Goal: Transaction & Acquisition: Purchase product/service

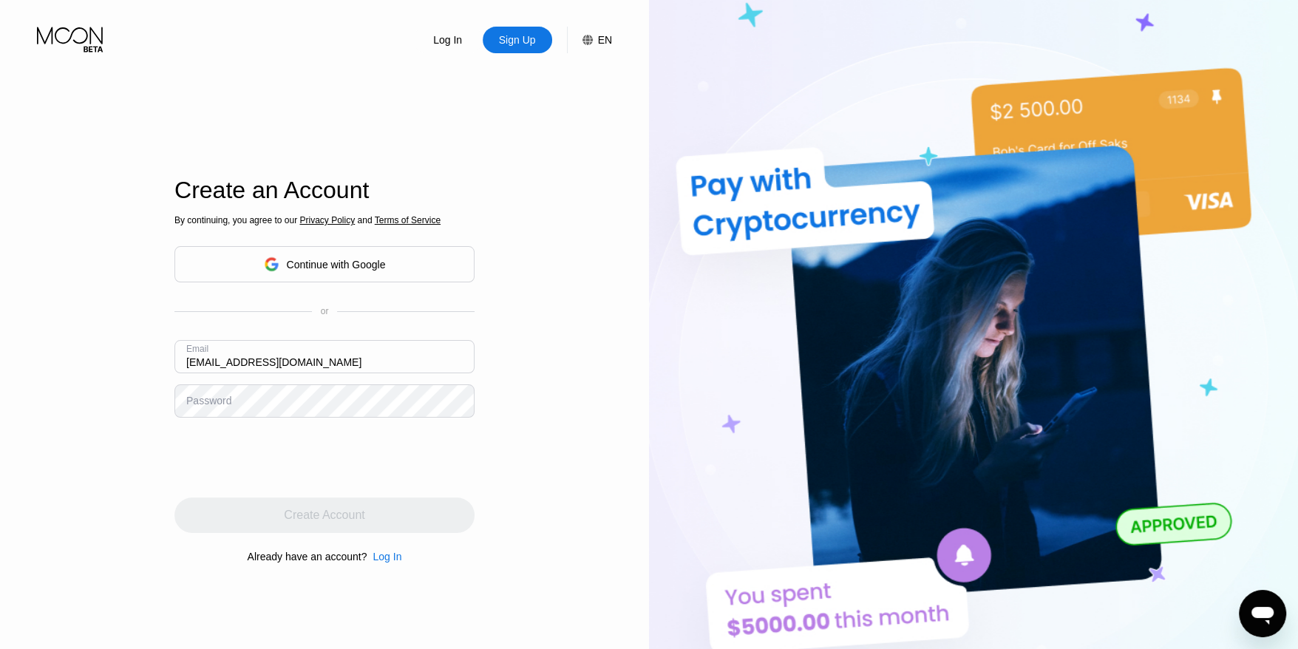
type input "[EMAIL_ADDRESS][DOMAIN_NAME]"
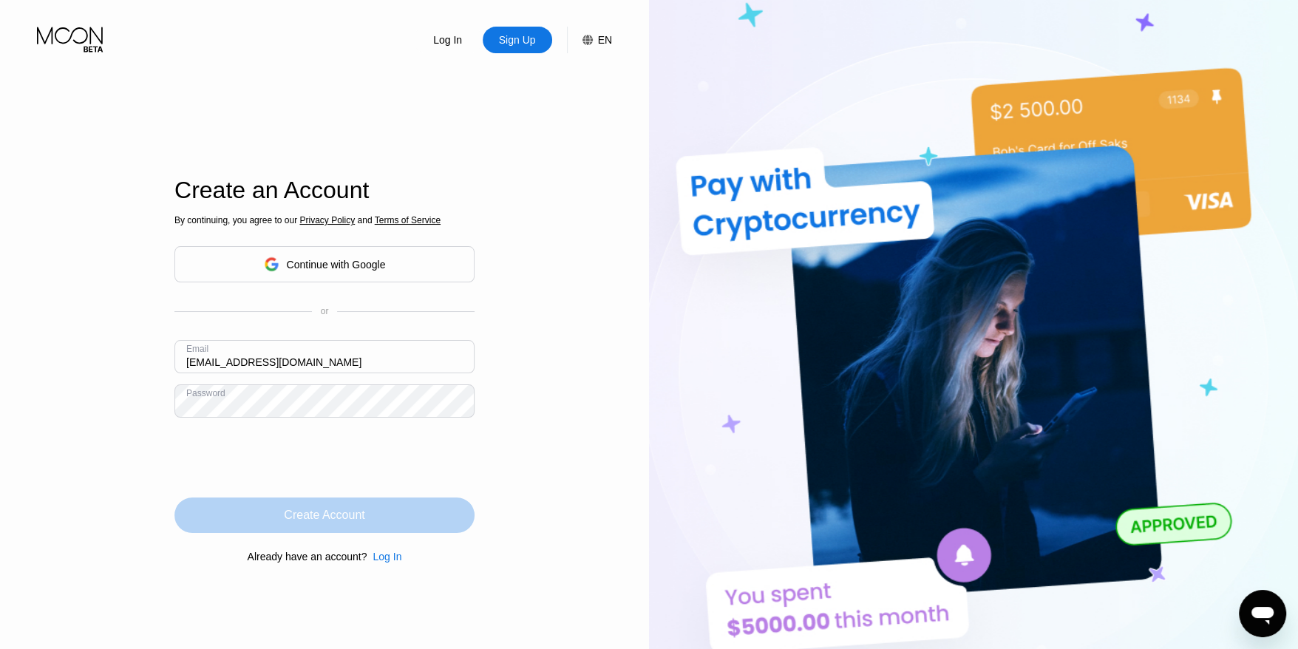
drag, startPoint x: 359, startPoint y: 524, endPoint x: 376, endPoint y: 524, distance: 17.7
click at [358, 523] on div "Create Account" at bounding box center [324, 515] width 81 height 15
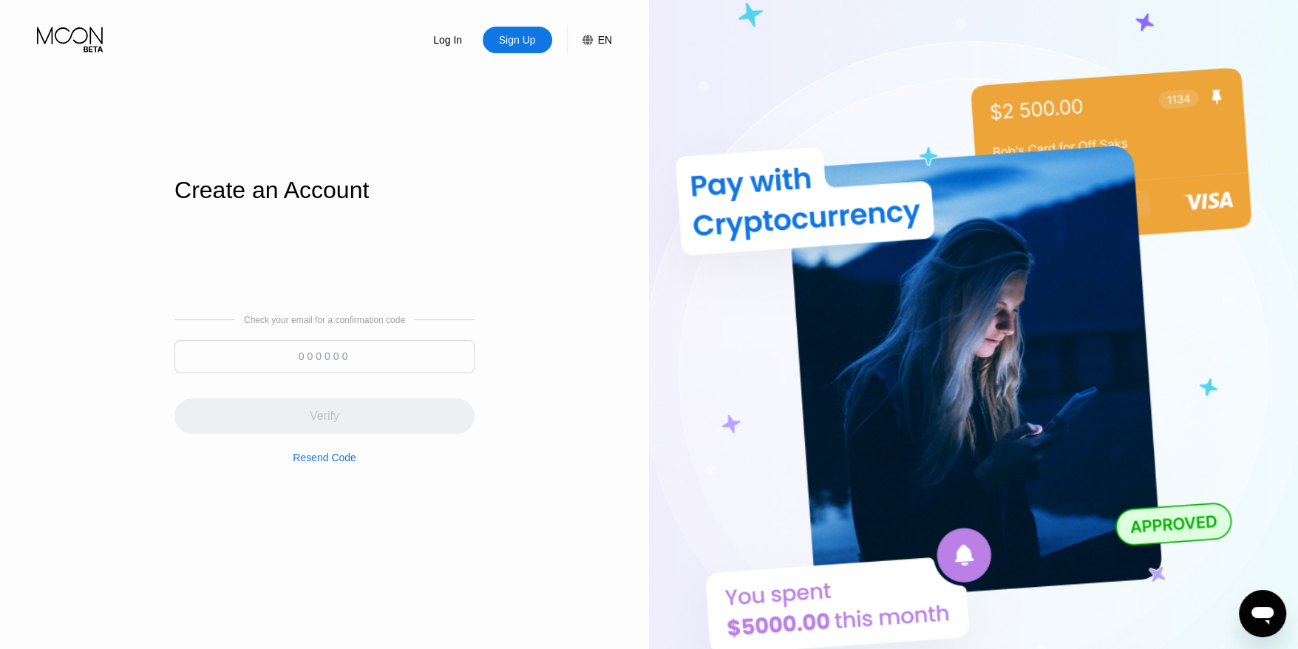
click at [303, 347] on input at bounding box center [325, 356] width 300 height 33
paste input "667276"
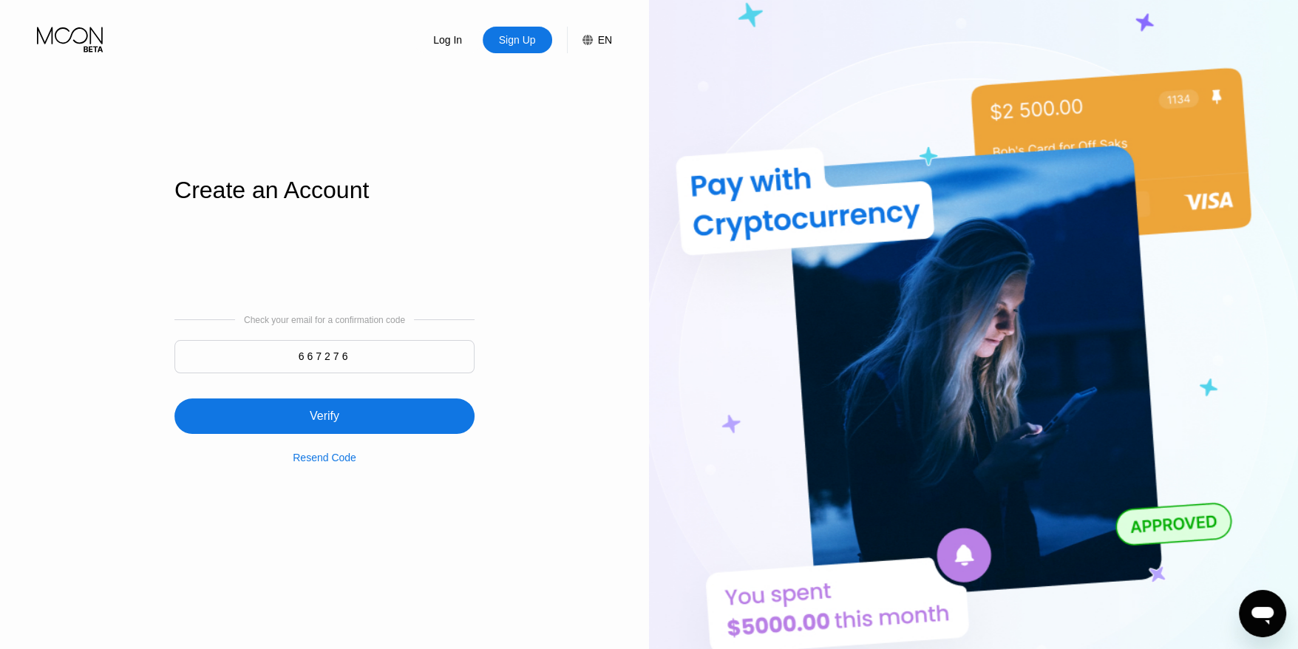
type input "667276"
click at [375, 401] on div "Verify" at bounding box center [325, 416] width 300 height 35
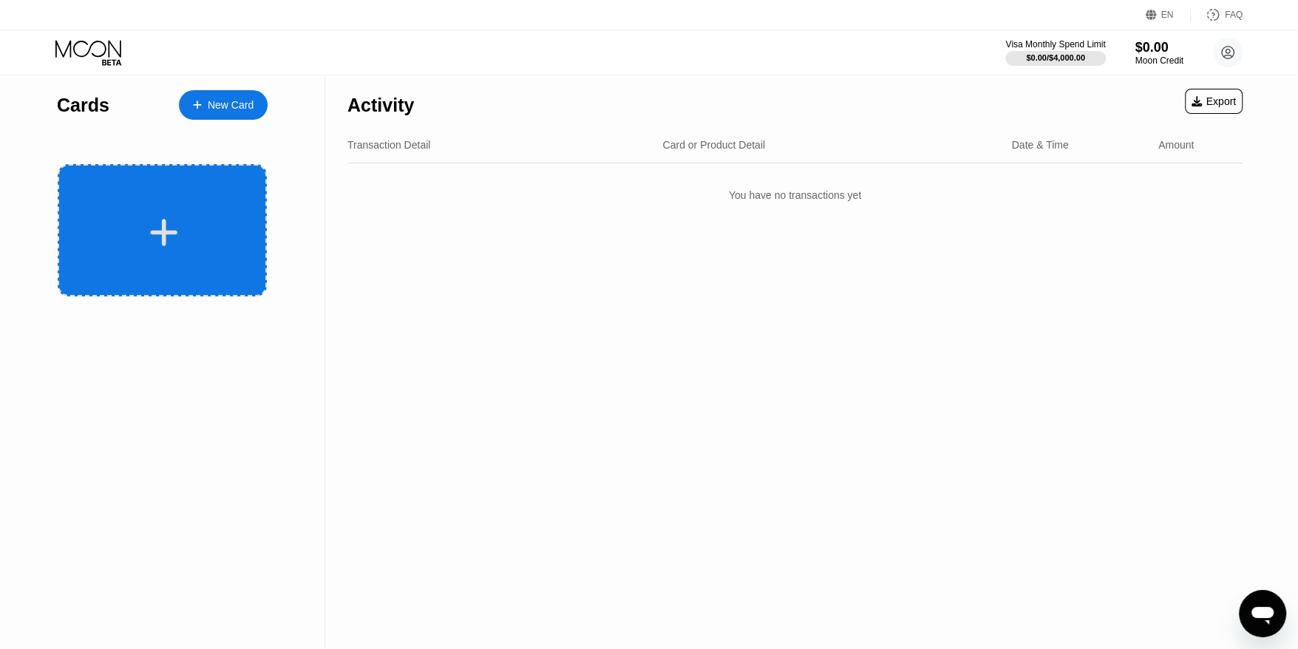
click at [179, 236] on div at bounding box center [163, 232] width 183 height 33
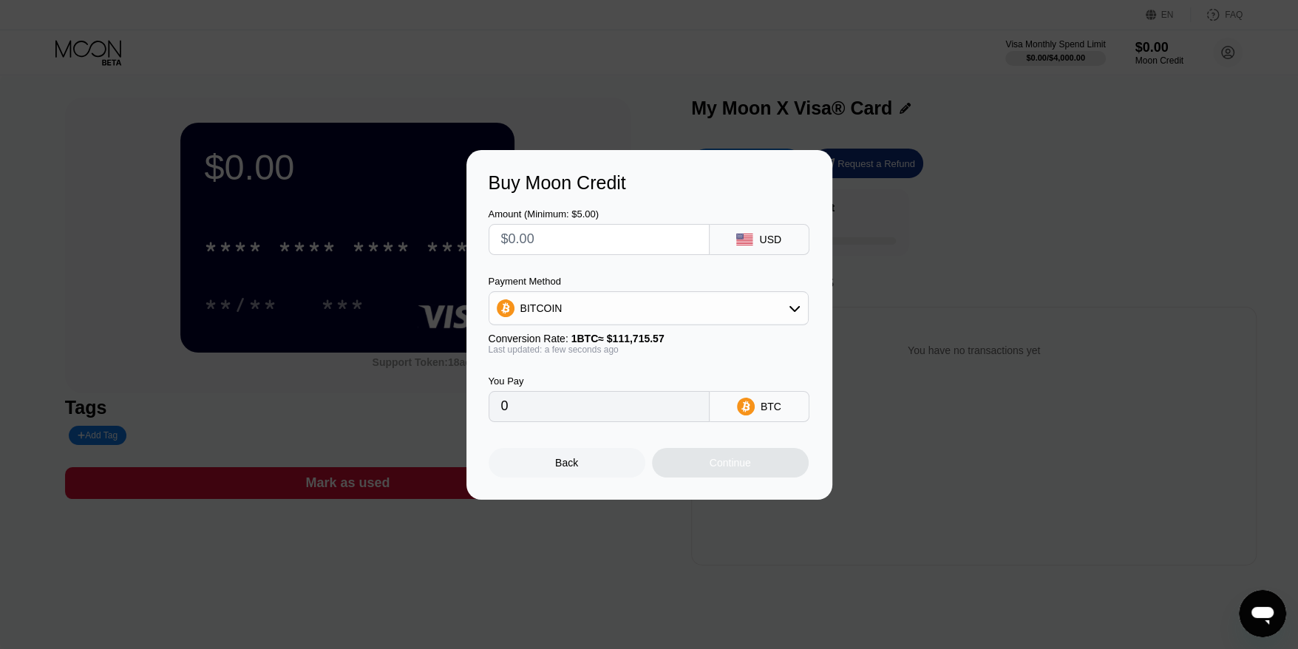
click at [858, 294] on div "Buy Moon Credit Amount (Minimum: $5.00) USD Payment Method BITCOIN Conversion R…" at bounding box center [649, 325] width 1298 height 350
click at [565, 469] on div "Back" at bounding box center [566, 463] width 23 height 12
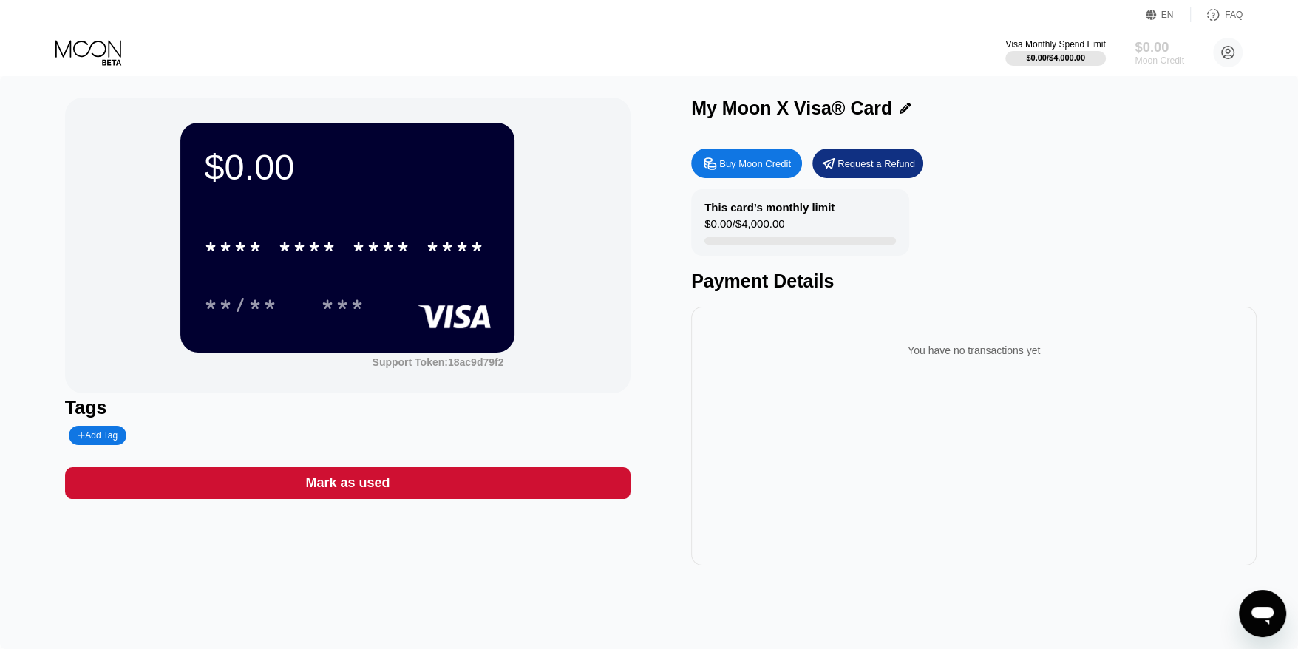
click at [1153, 39] on div "$0.00" at bounding box center [1160, 47] width 50 height 16
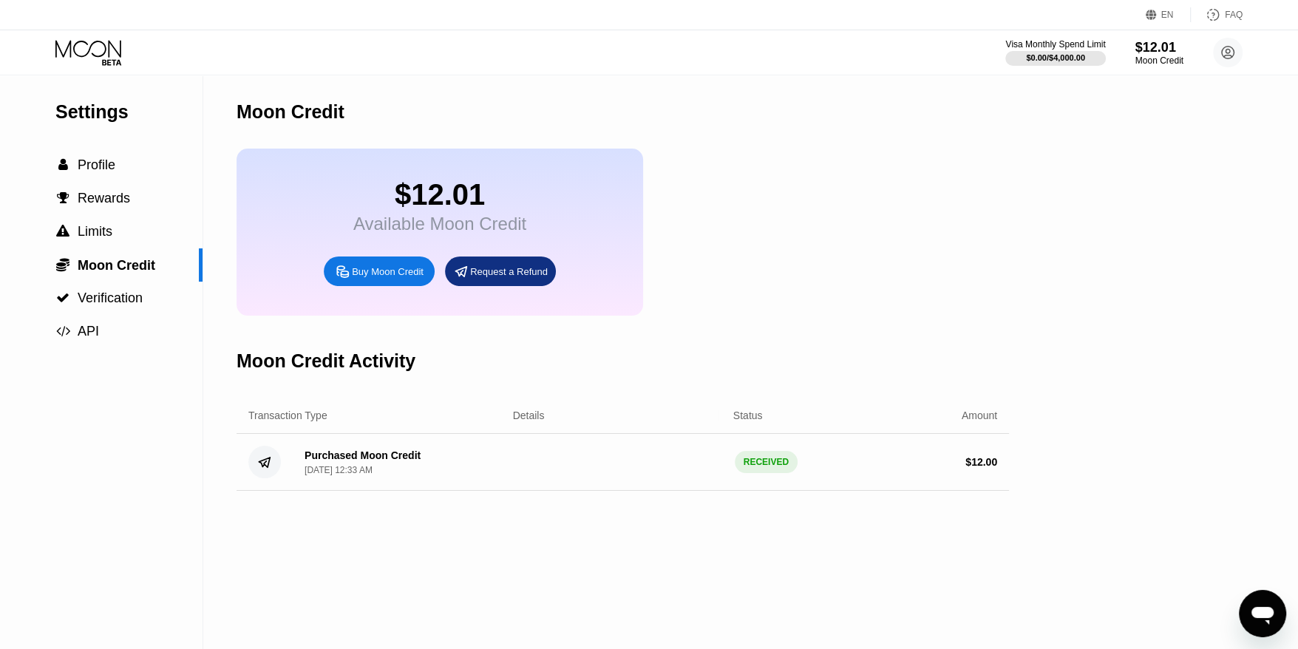
click at [78, 53] on icon at bounding box center [89, 53] width 69 height 26
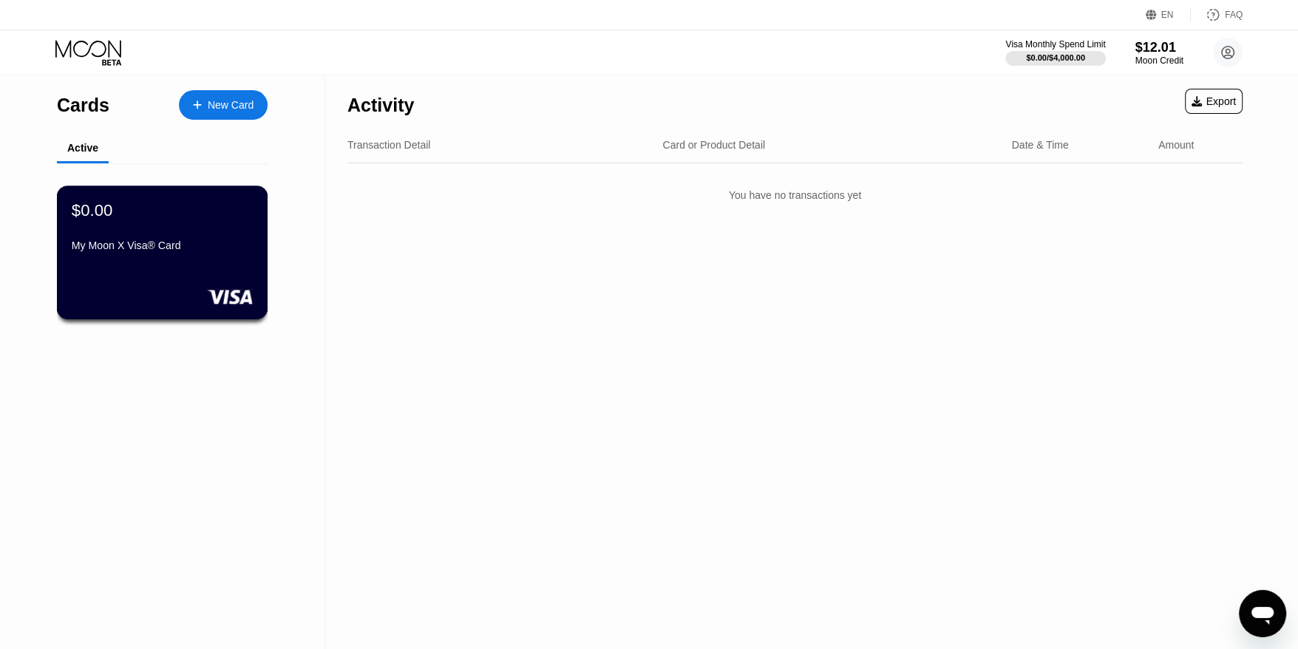
click at [156, 257] on div "My Moon X Visa® Card" at bounding box center [162, 249] width 181 height 18
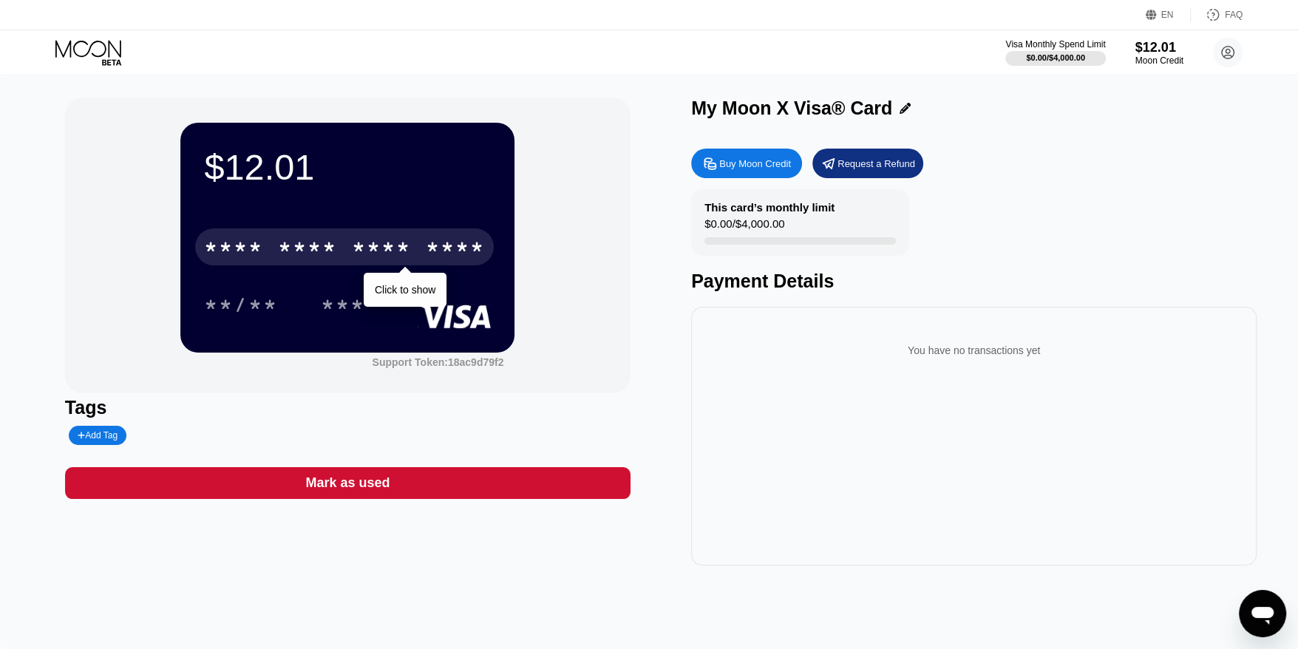
click at [352, 245] on div "* * * *" at bounding box center [381, 249] width 59 height 24
click at [404, 251] on div "* * * *" at bounding box center [381, 249] width 59 height 24
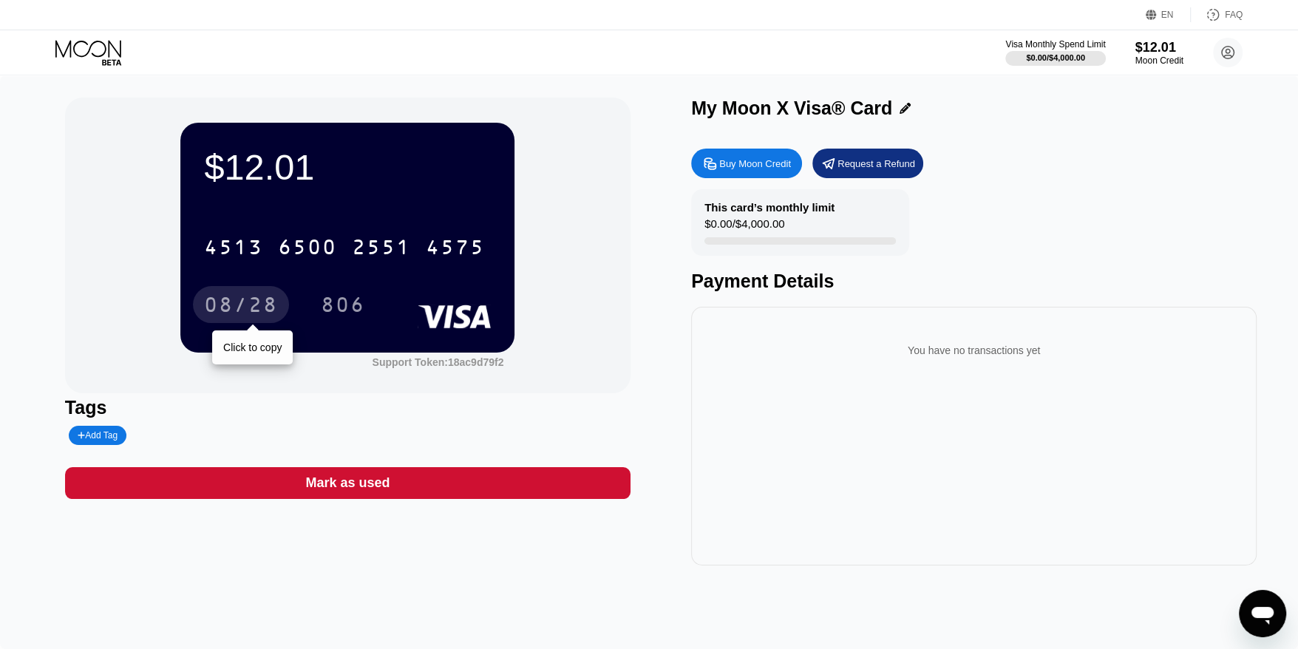
click at [220, 305] on div "08/28" at bounding box center [241, 307] width 74 height 24
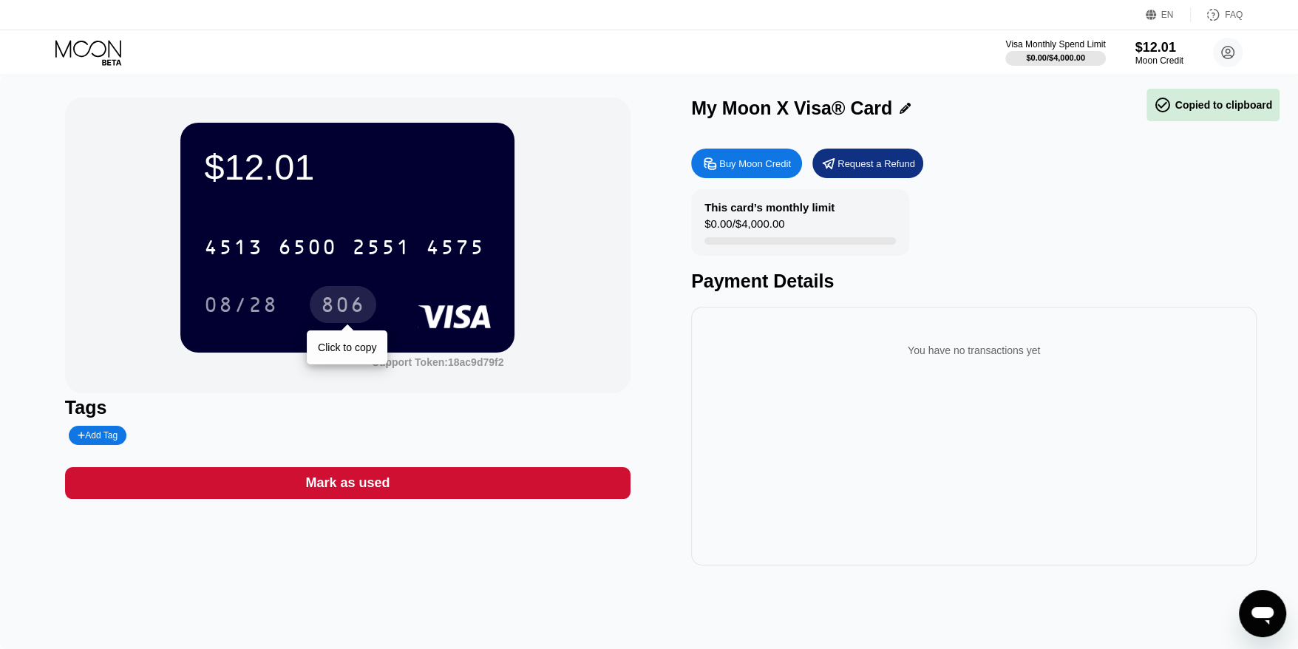
click at [356, 304] on div "806" at bounding box center [343, 307] width 44 height 24
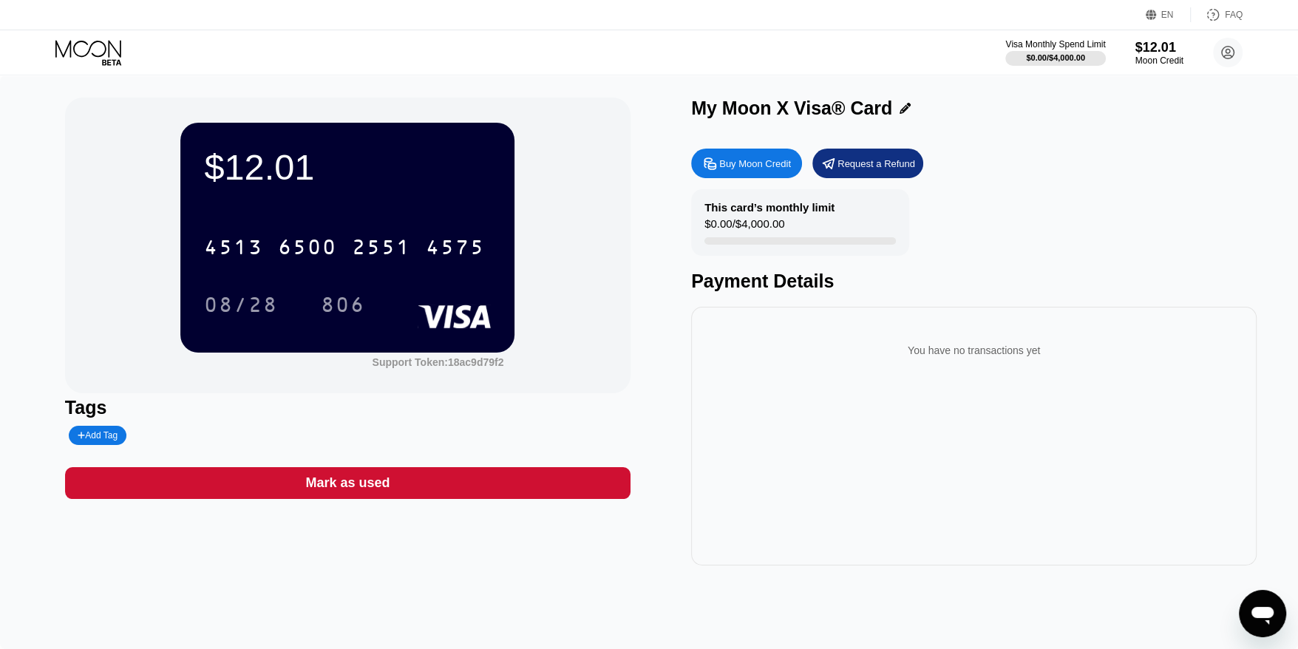
click at [1049, 263] on div "This card’s monthly limit $0.00 / $4,000.00 Payment Details" at bounding box center [974, 240] width 566 height 103
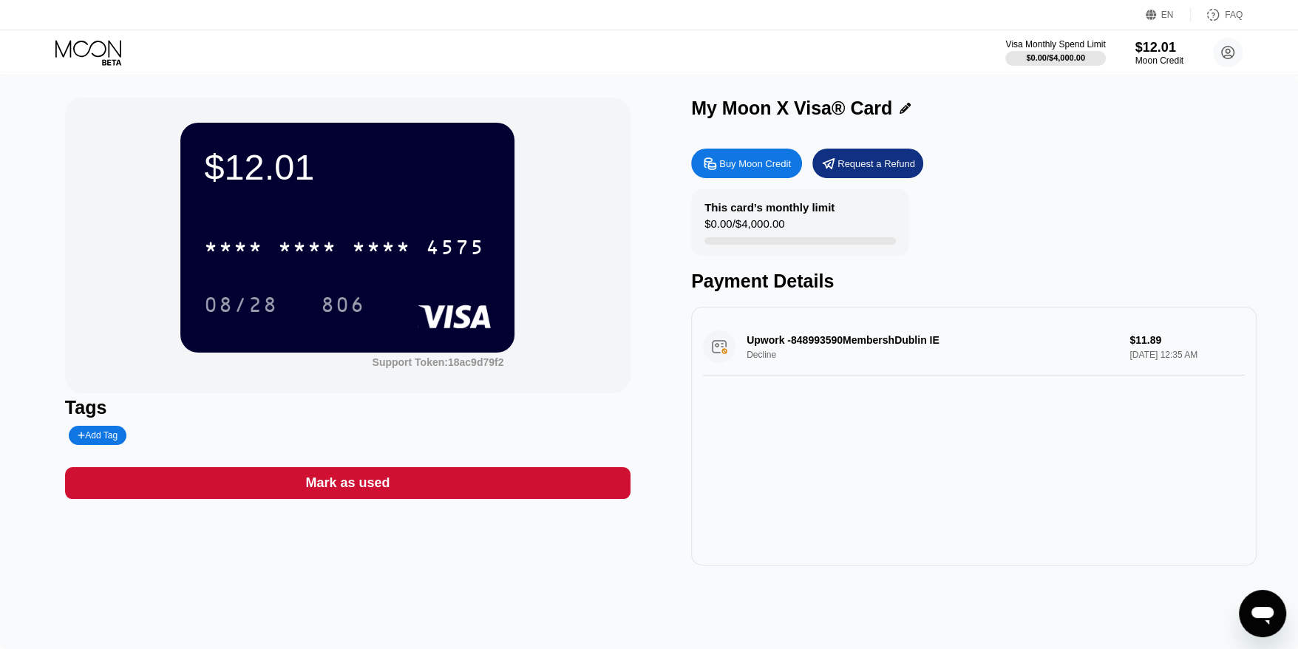
click at [1163, 55] on div "Moon Credit" at bounding box center [1160, 60] width 48 height 10
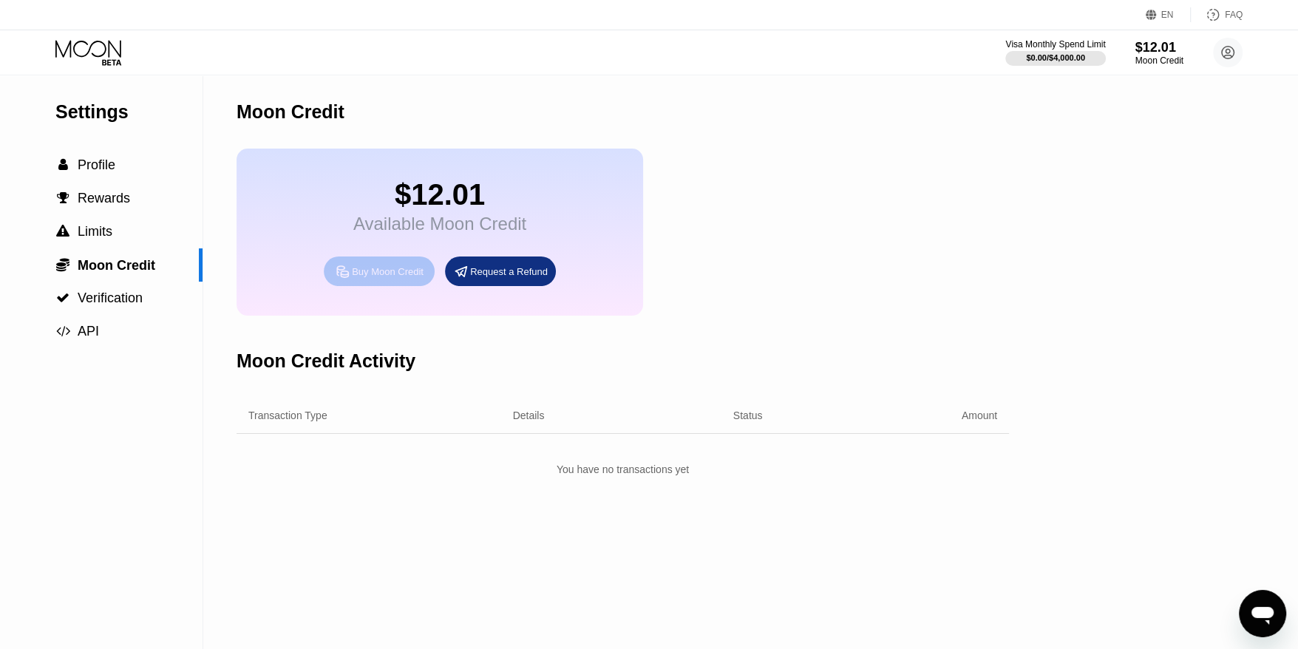
click at [367, 278] on div "Buy Moon Credit" at bounding box center [388, 271] width 72 height 13
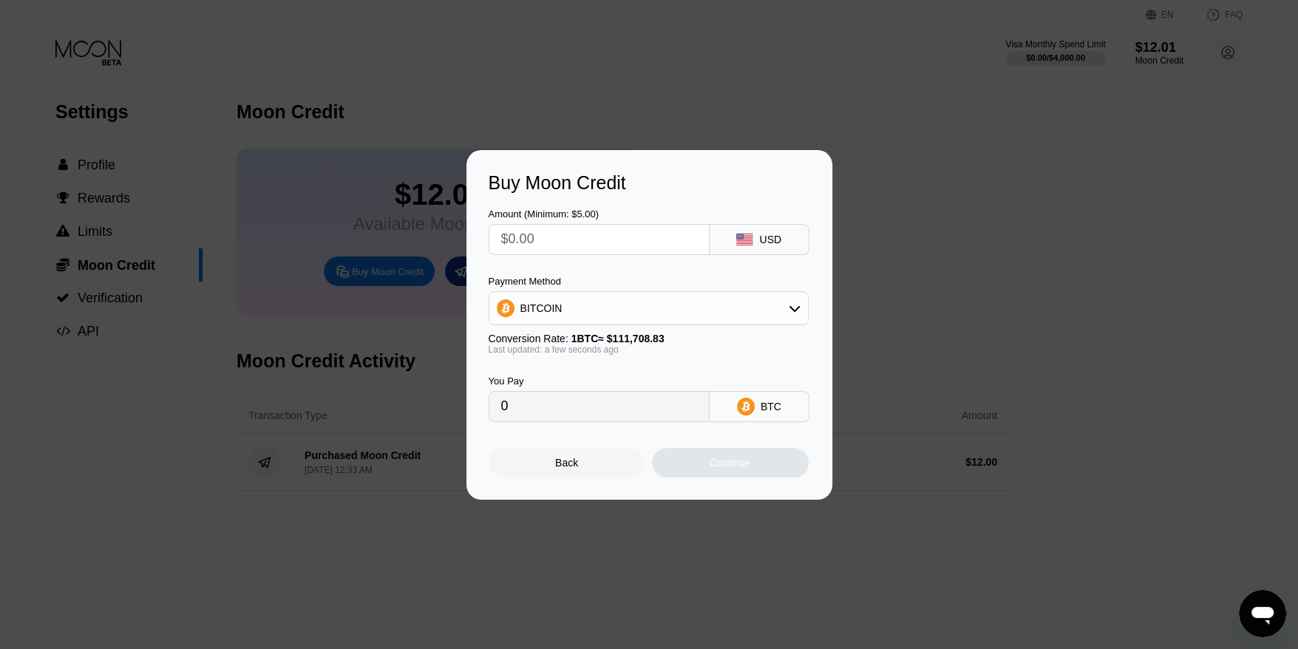
click at [782, 320] on div "BITCOIN" at bounding box center [648, 309] width 319 height 30
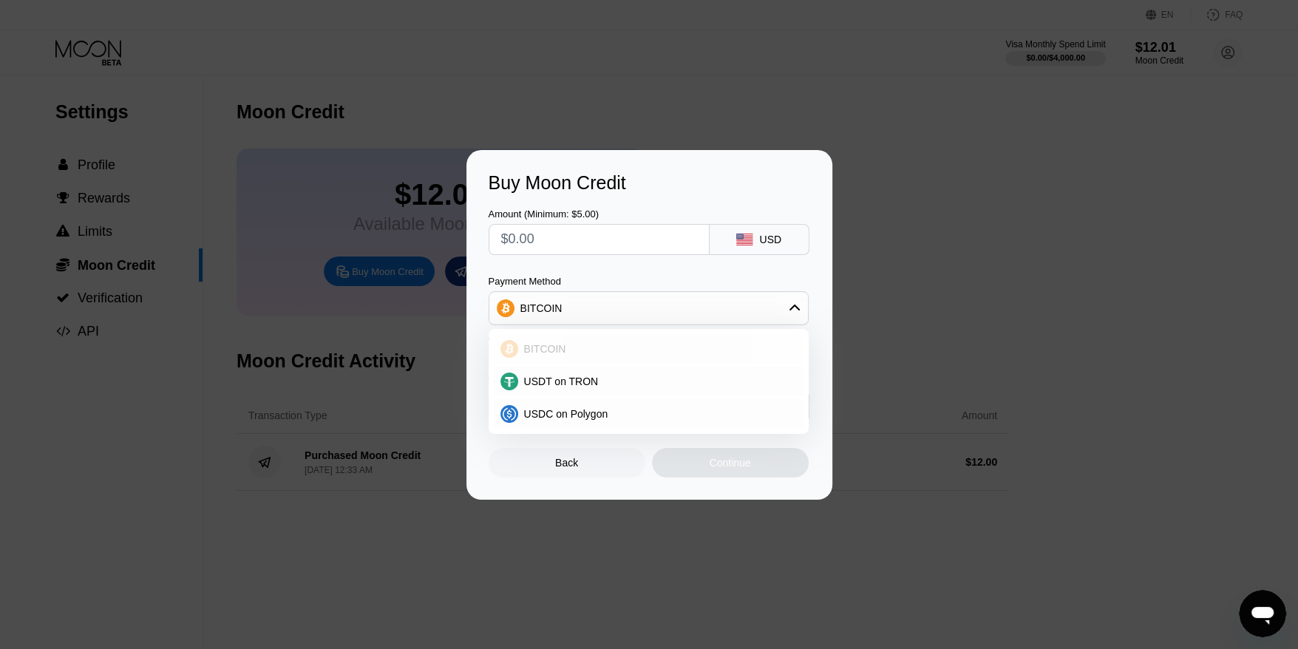
scroll to position [136, 0]
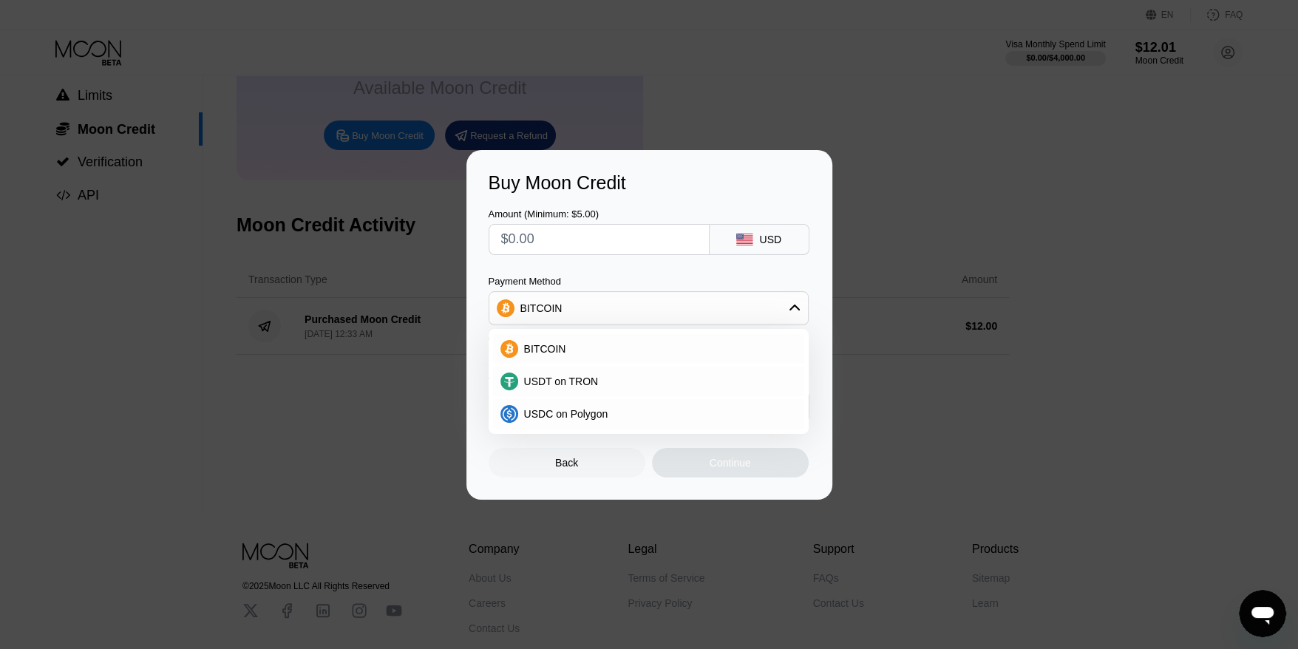
click at [943, 150] on div "Buy Moon Credit Amount (Minimum: $5.00) USD Payment Method BITCOIN BITCOIN USDT…" at bounding box center [649, 325] width 1298 height 350
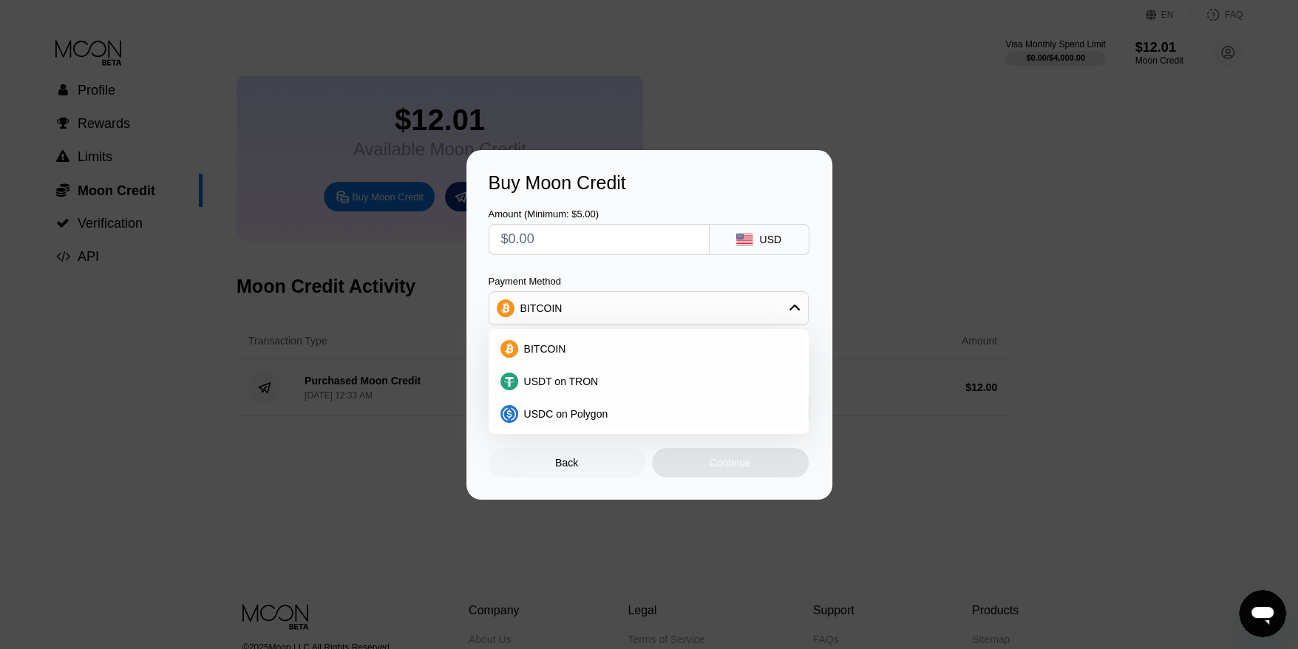
scroll to position [0, 0]
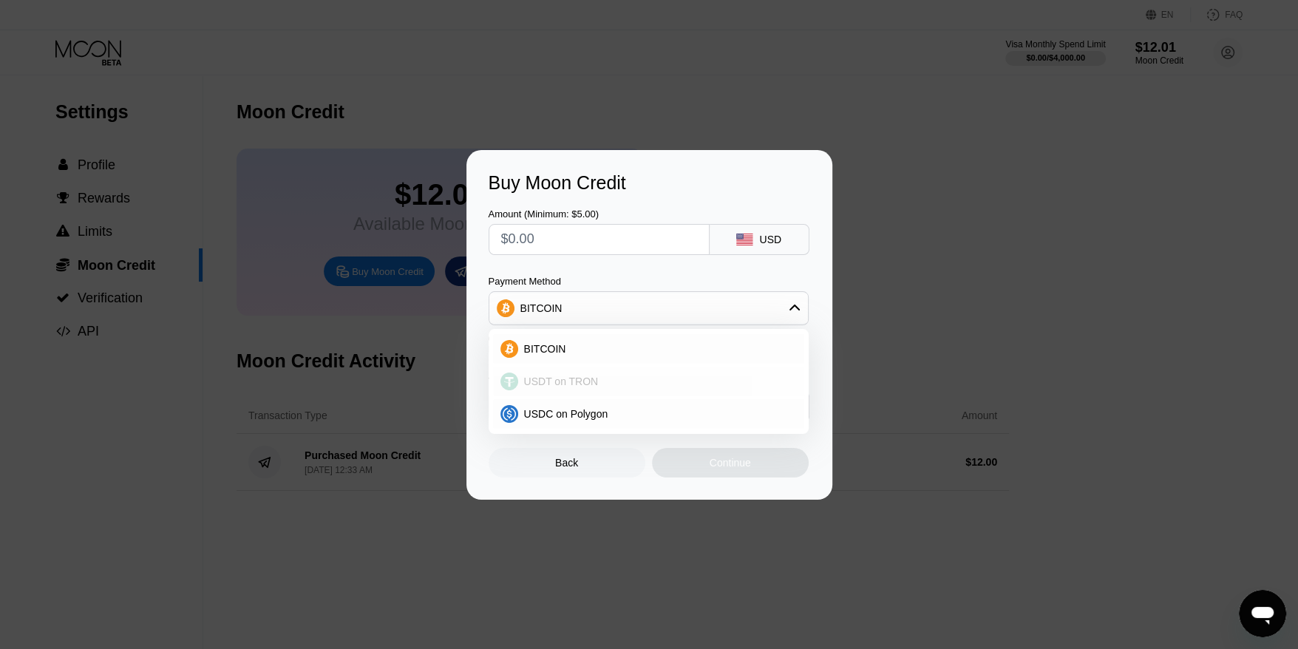
click at [580, 383] on span "USDT on TRON" at bounding box center [561, 382] width 75 height 12
type input "0.00"
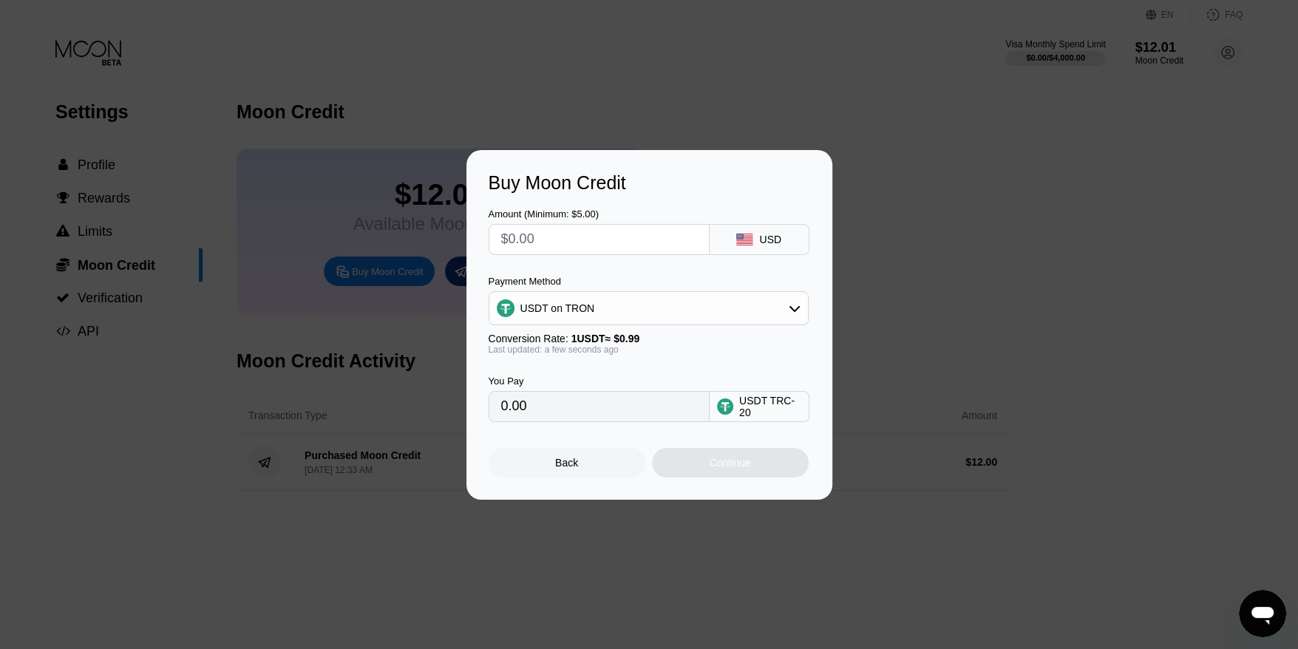
click at [597, 216] on div "Amount (Minimum: $5.00)" at bounding box center [599, 214] width 221 height 11
click at [601, 235] on input "text" at bounding box center [599, 240] width 196 height 30
click at [403, 92] on div at bounding box center [654, 324] width 1309 height 649
click at [583, 467] on div "Back" at bounding box center [567, 463] width 157 height 30
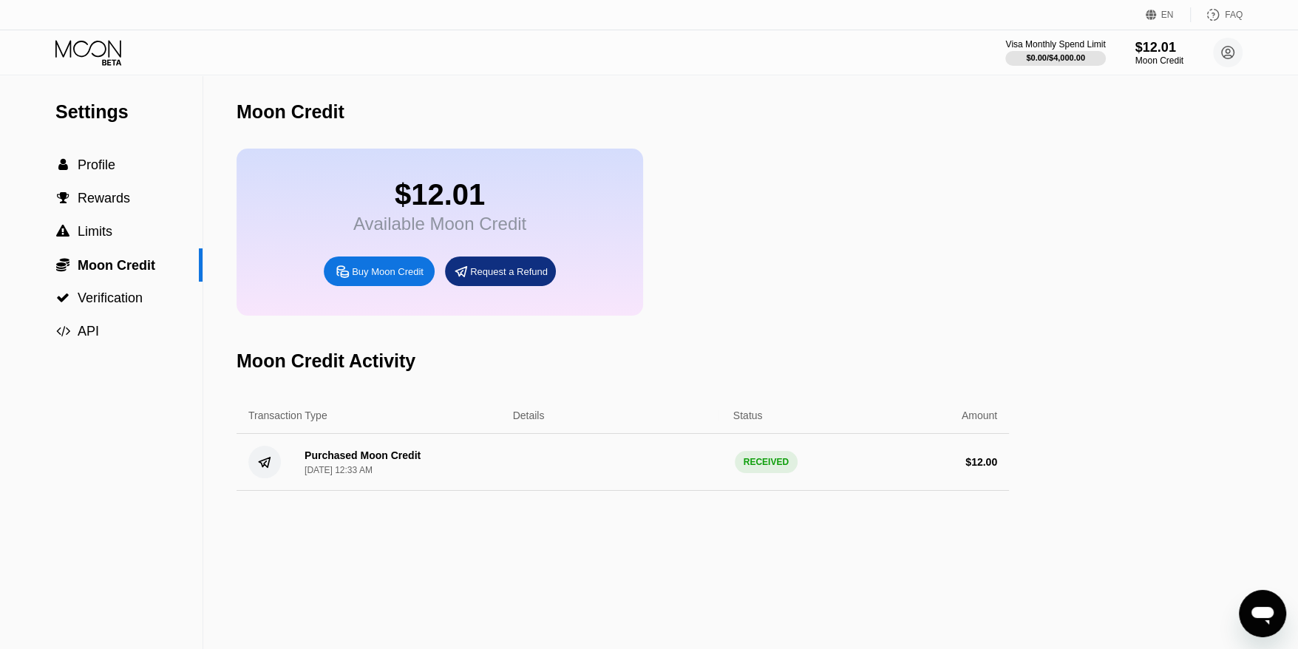
click at [454, 387] on div "Moon Credit Activity" at bounding box center [623, 361] width 773 height 73
click at [367, 276] on div "Buy Moon Credit" at bounding box center [388, 271] width 72 height 13
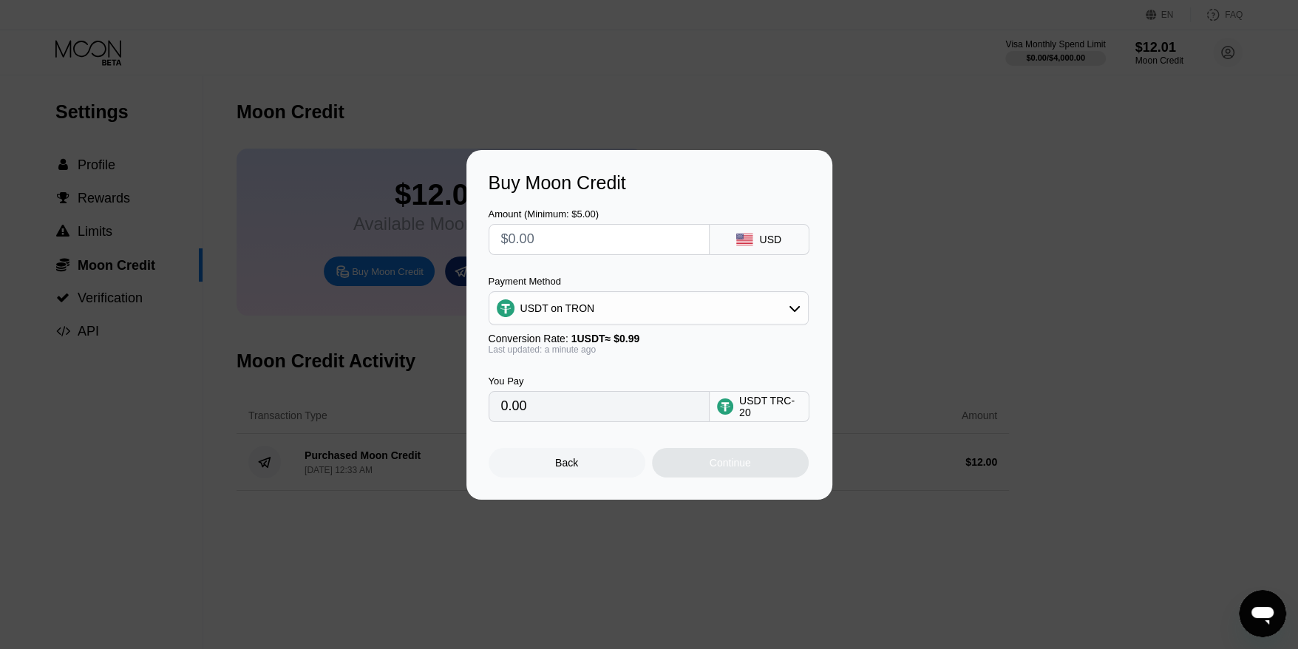
click at [424, 220] on div "Buy Moon Credit Amount (Minimum: $5.00) USD Payment Method USDT on TRON Convers…" at bounding box center [649, 325] width 1298 height 350
click at [583, 228] on input "text" at bounding box center [599, 240] width 196 height 30
type input "$5"
type input "5.05"
type input "$5"
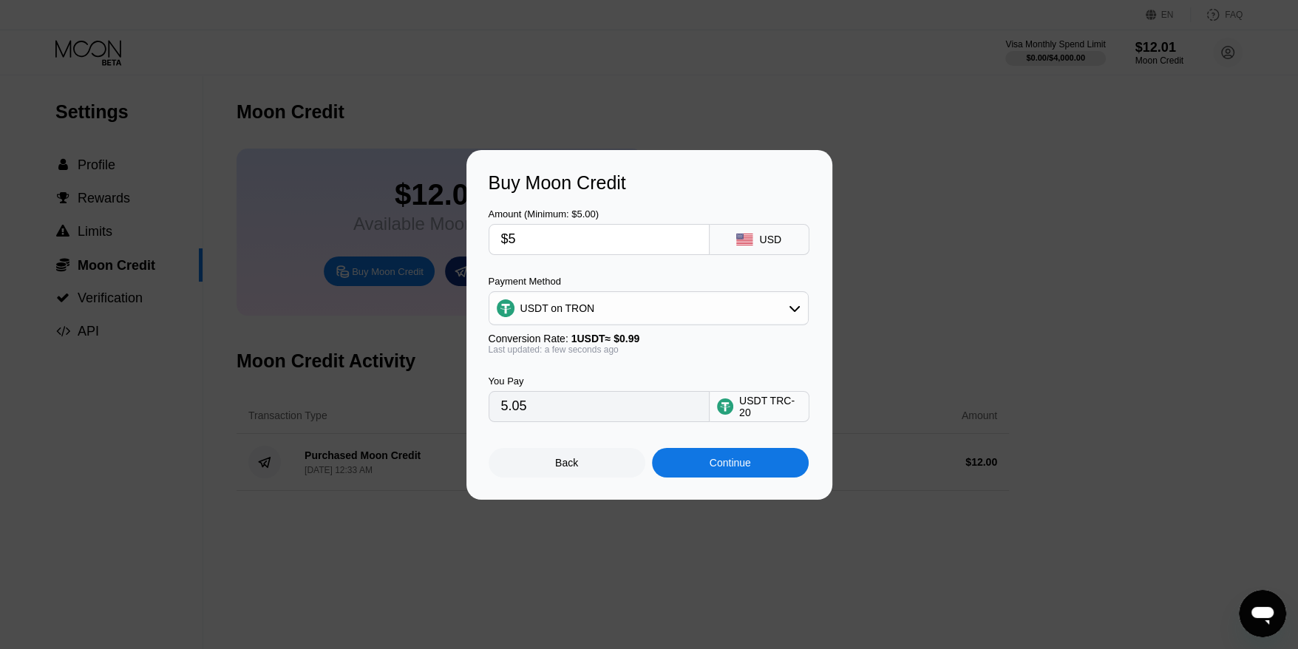
click at [748, 458] on div "Continue" at bounding box center [730, 463] width 157 height 30
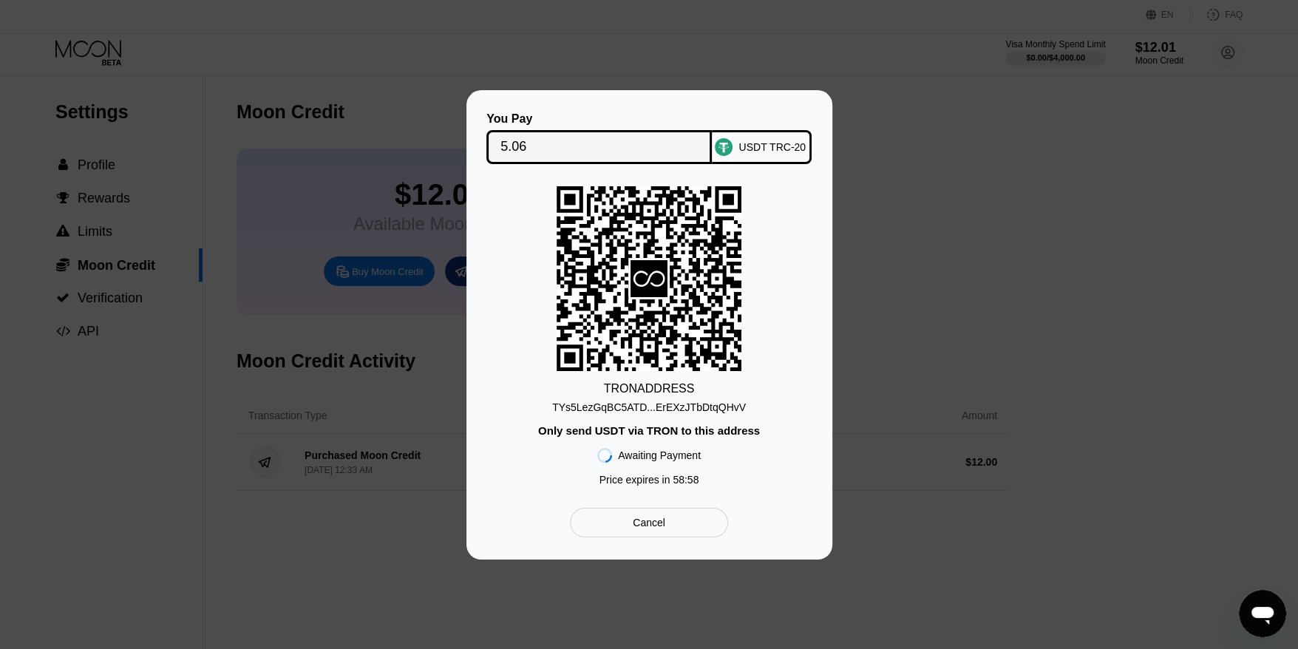
click at [541, 146] on input "5.06" at bounding box center [599, 147] width 197 height 30
click at [666, 408] on div "TYs5LezGqBC5ATD...ErEXzJTbDtqQHvV" at bounding box center [649, 408] width 194 height 12
click at [559, 148] on input "5.06" at bounding box center [599, 147] width 197 height 30
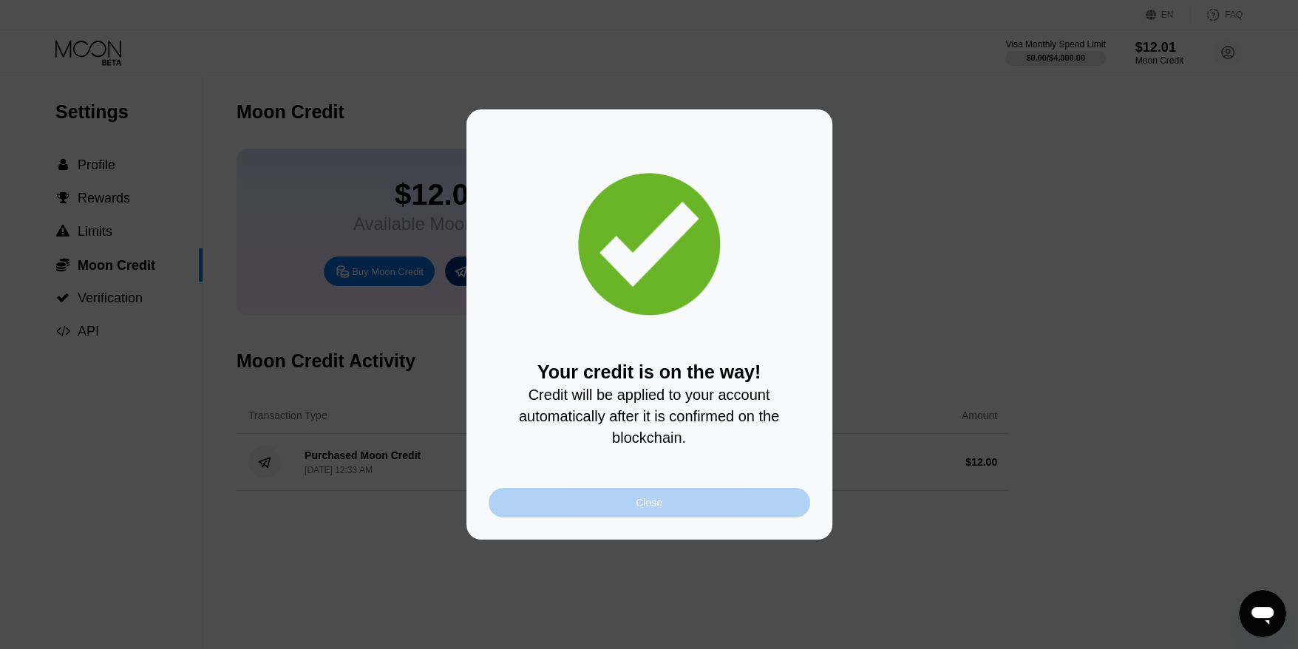
click at [651, 509] on div "Close" at bounding box center [649, 503] width 27 height 12
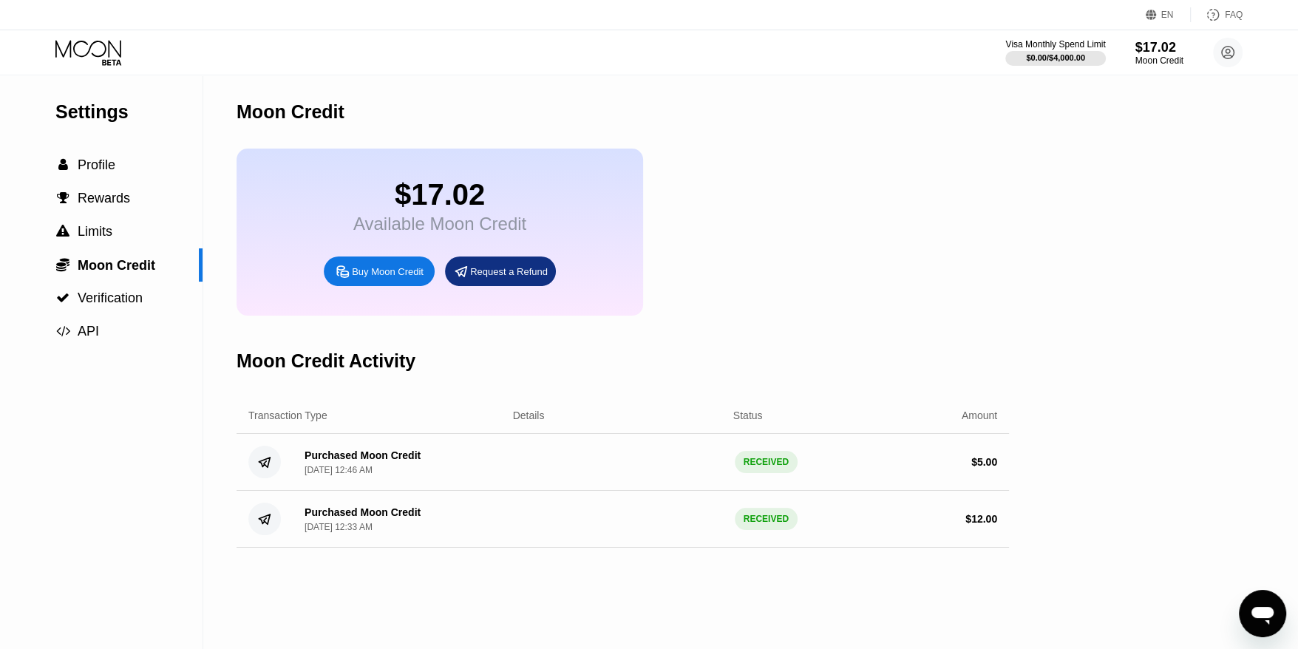
click at [93, 33] on div "Visa Monthly Spend Limit $0.00 / $4,000.00 $17.02 Moon Credit gurujob0922@outlo…" at bounding box center [649, 52] width 1298 height 44
click at [92, 40] on icon at bounding box center [89, 53] width 69 height 26
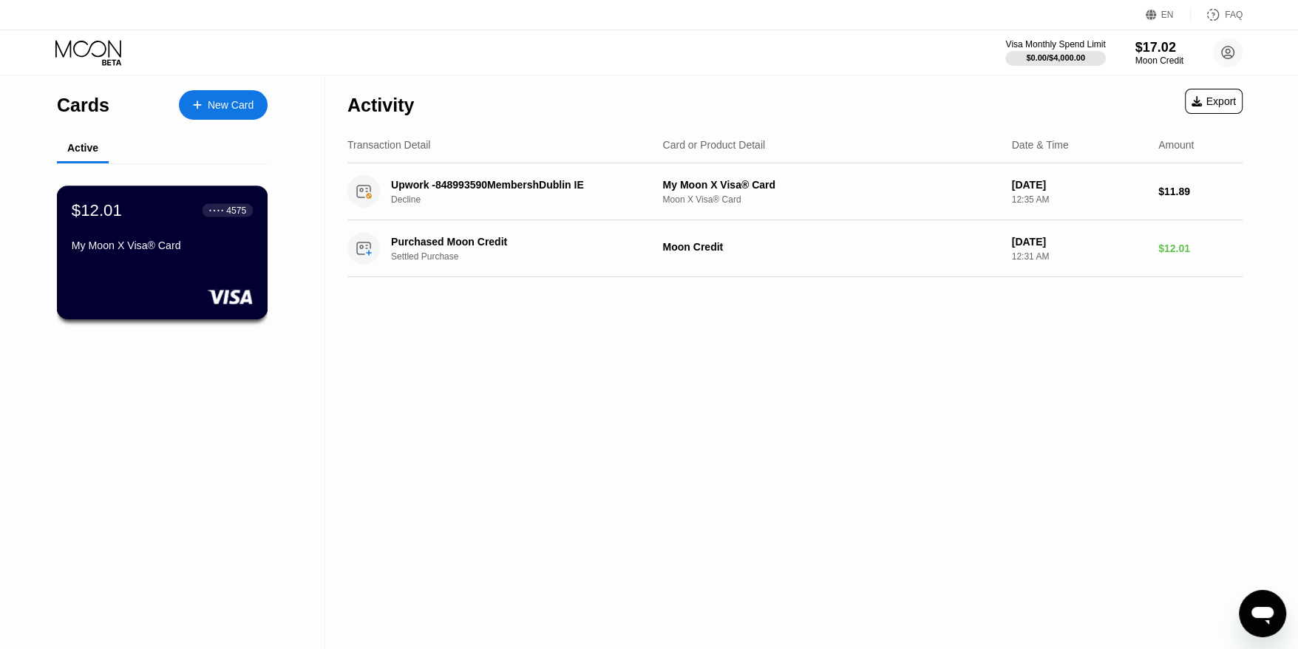
click at [157, 272] on div "$12.01 ● ● ● ● 4575 My Moon X Visa® Card" at bounding box center [162, 253] width 211 height 134
